Goal: Task Accomplishment & Management: Manage account settings

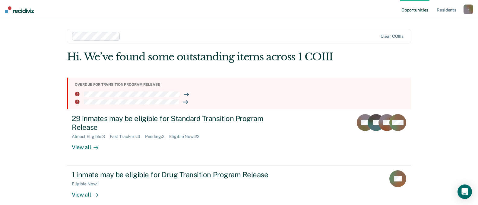
click at [470, 10] on div "r" at bounding box center [469, 10] width 10 height 10
click at [433, 39] on link "Log Out" at bounding box center [444, 39] width 49 height 5
